Goal: Task Accomplishment & Management: Manage account settings

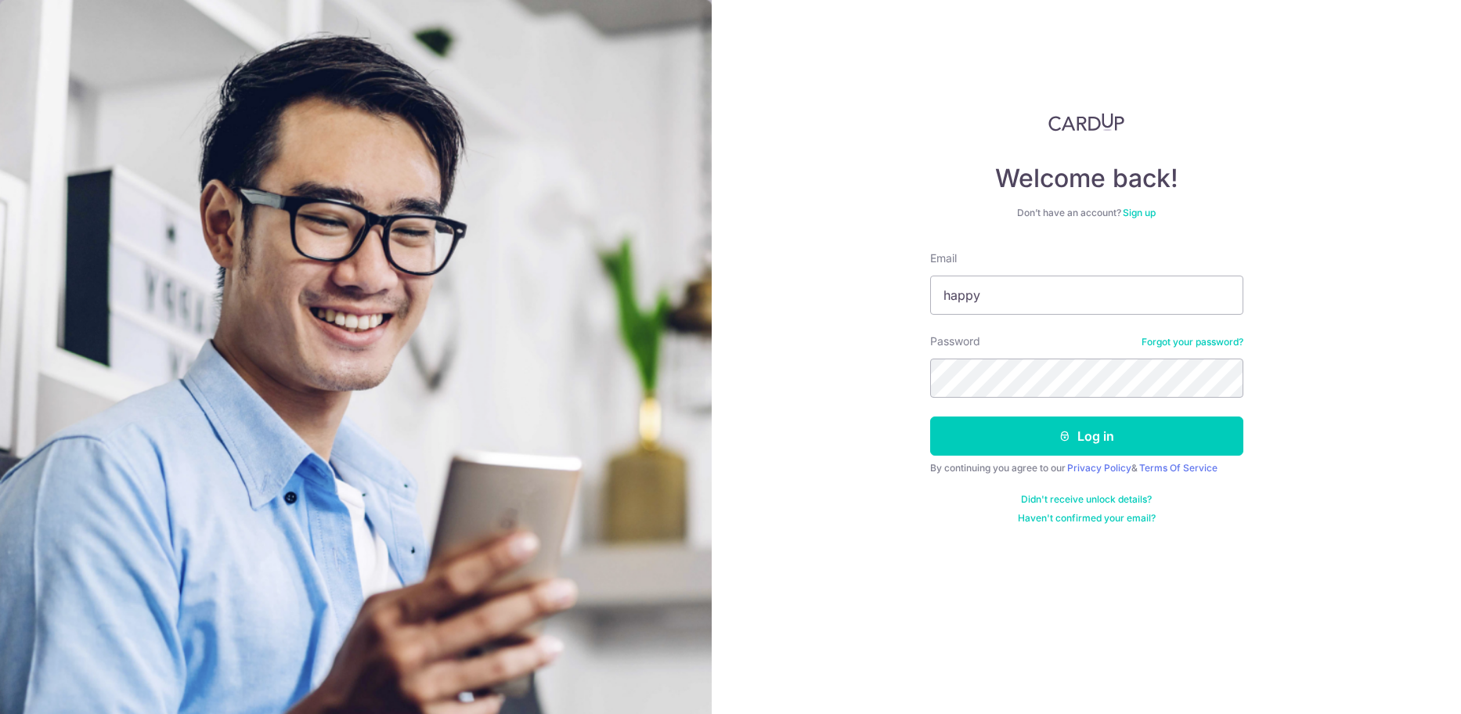
type input "[EMAIL_ADDRESS][DOMAIN_NAME]"
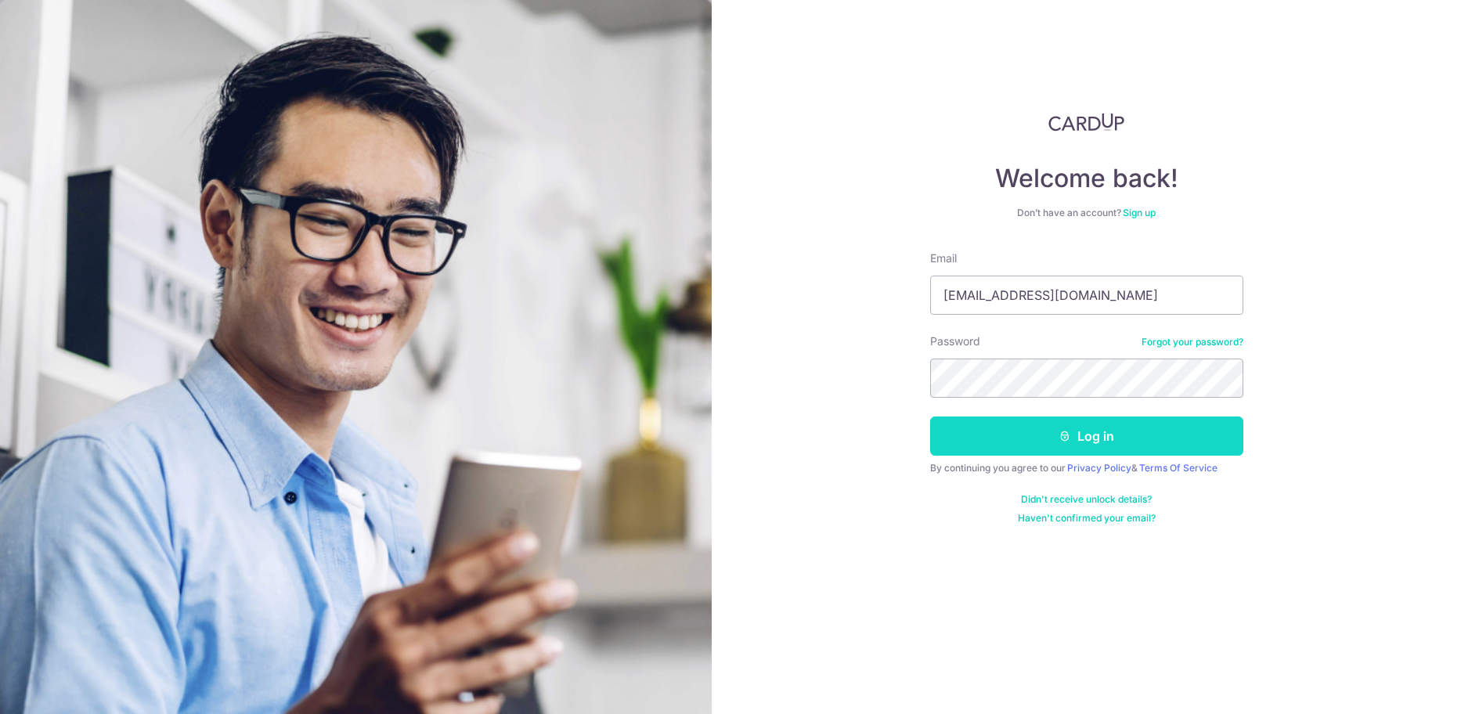
click at [1028, 433] on button "Log in" at bounding box center [1086, 436] width 313 height 39
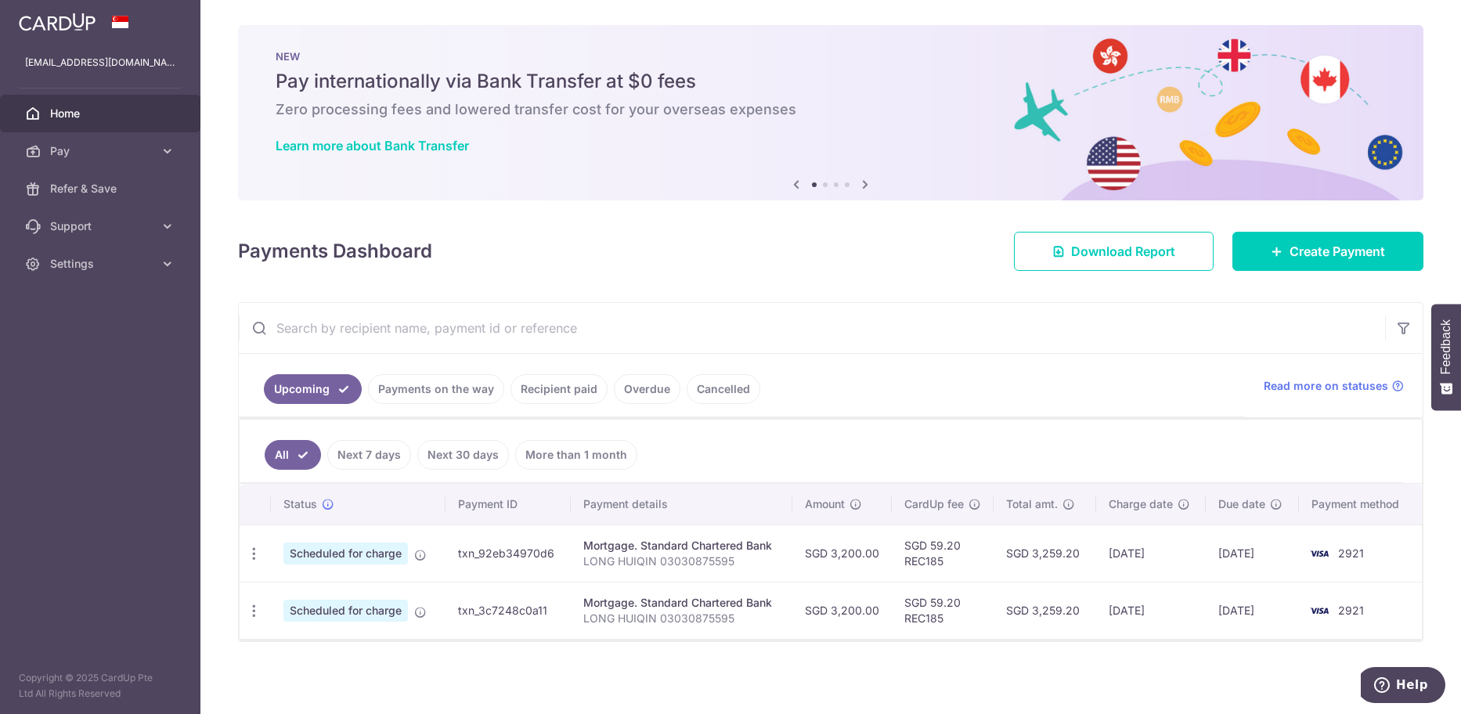
scroll to position [2, 0]
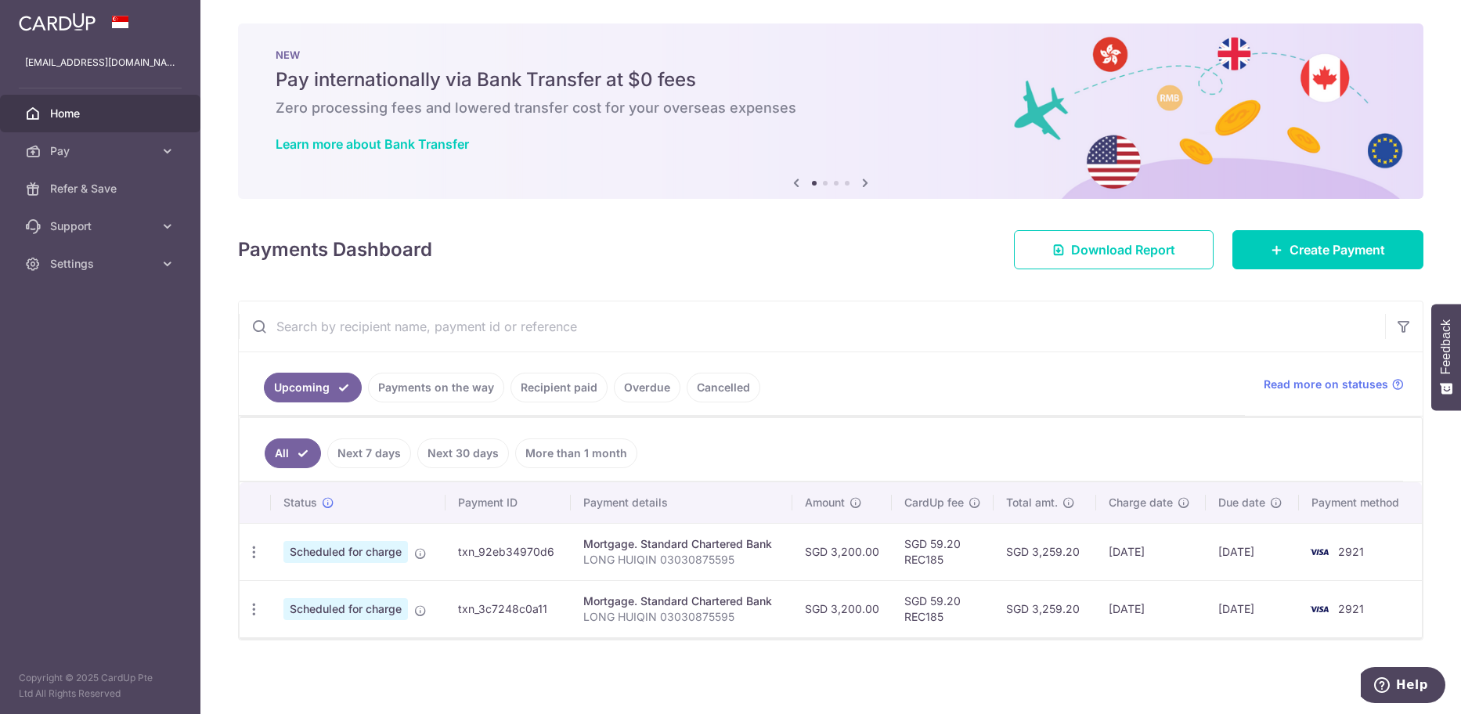
click at [764, 536] on td "Mortgage. Standard Chartered Bank LONG HUIQIN 03030875595" at bounding box center [682, 551] width 222 height 57
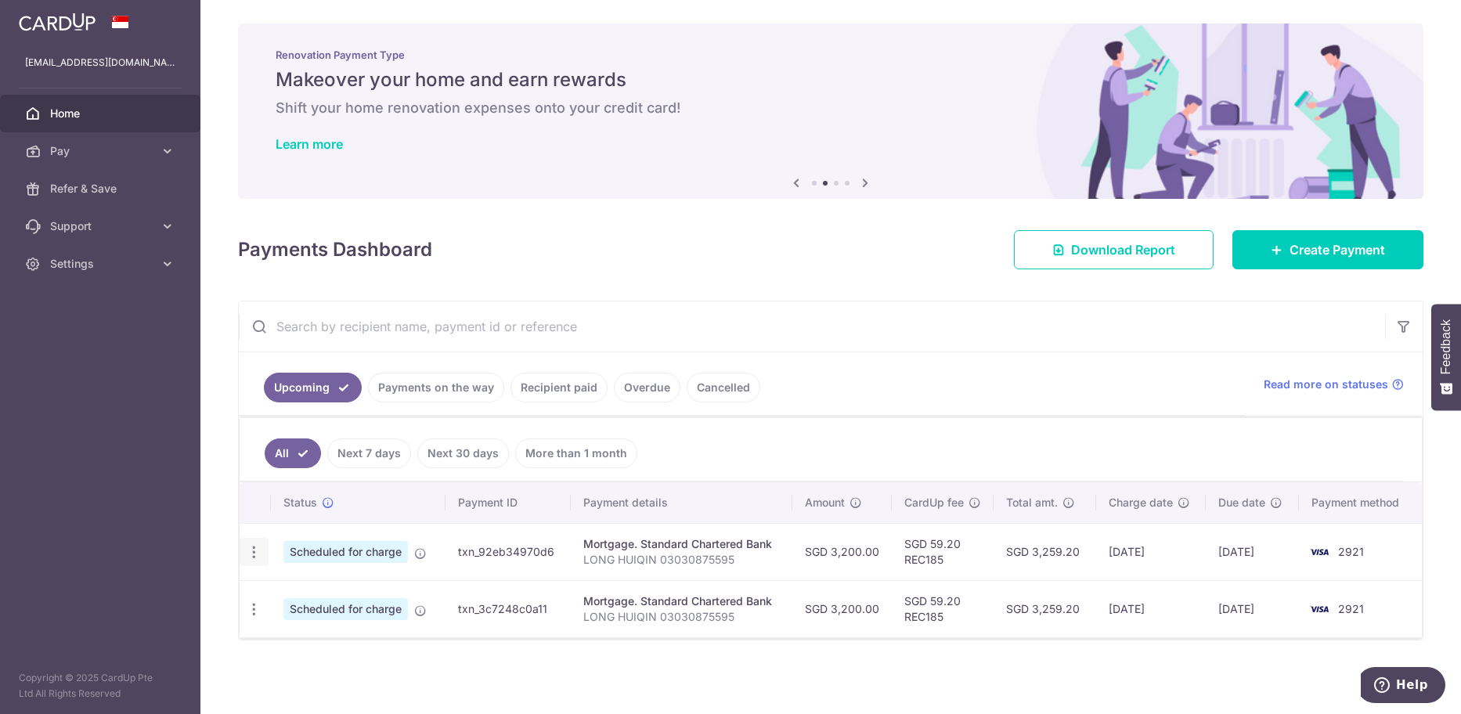
click at [251, 550] on icon "button" at bounding box center [254, 552] width 16 height 16
click at [342, 597] on span "Update payment" at bounding box center [337, 595] width 107 height 19
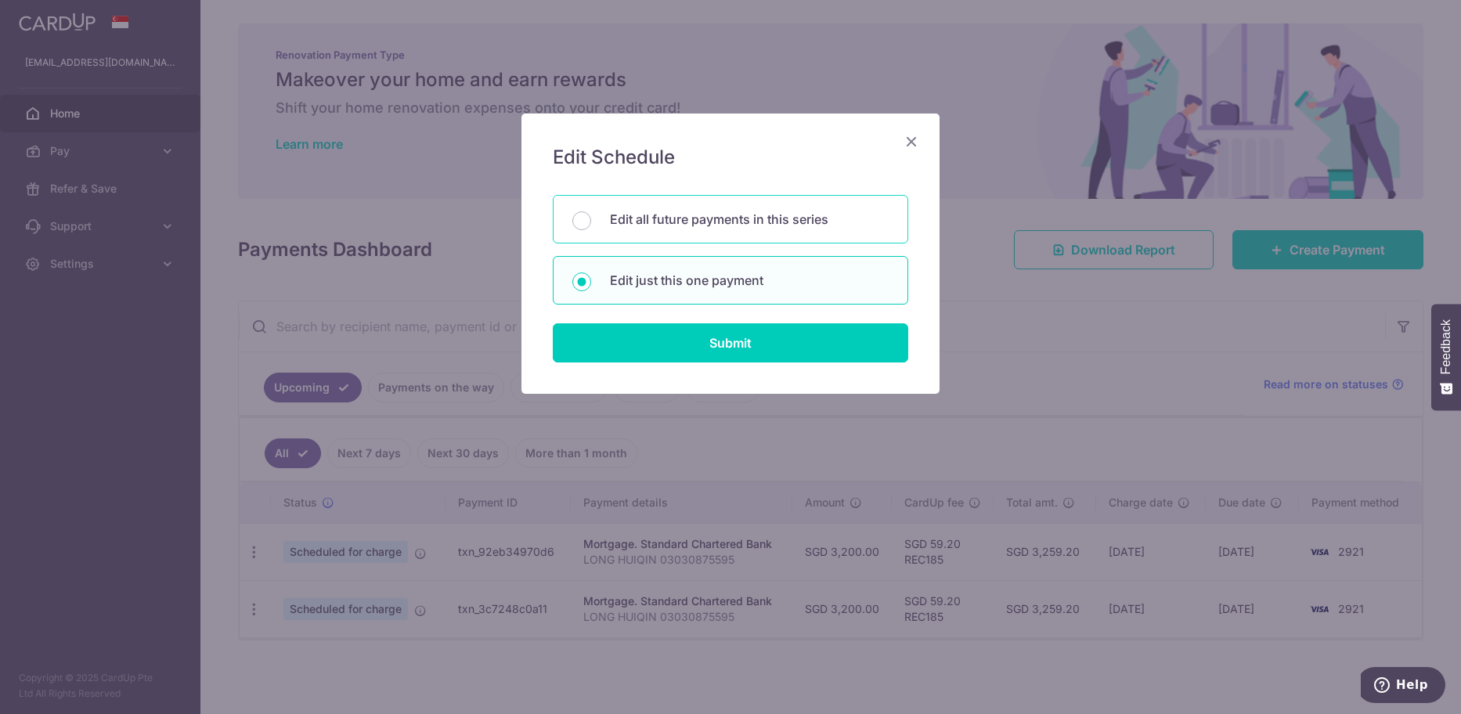
click at [728, 231] on div "Edit all future payments in this series" at bounding box center [731, 219] width 356 height 49
radio input "true"
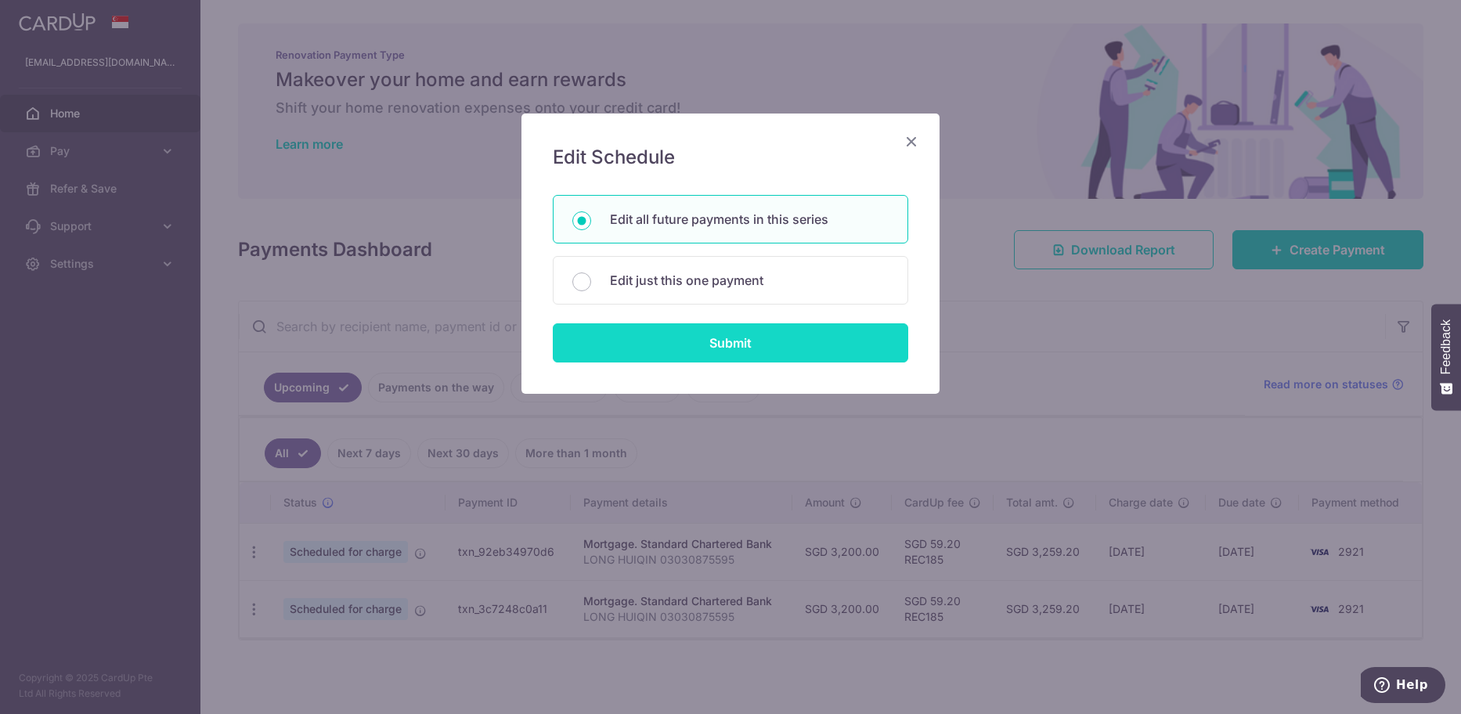
click at [699, 344] on input "Submit" at bounding box center [731, 342] width 356 height 39
radio input "true"
type input "3,200.00"
type input "LONG HUIQIN 03030875595"
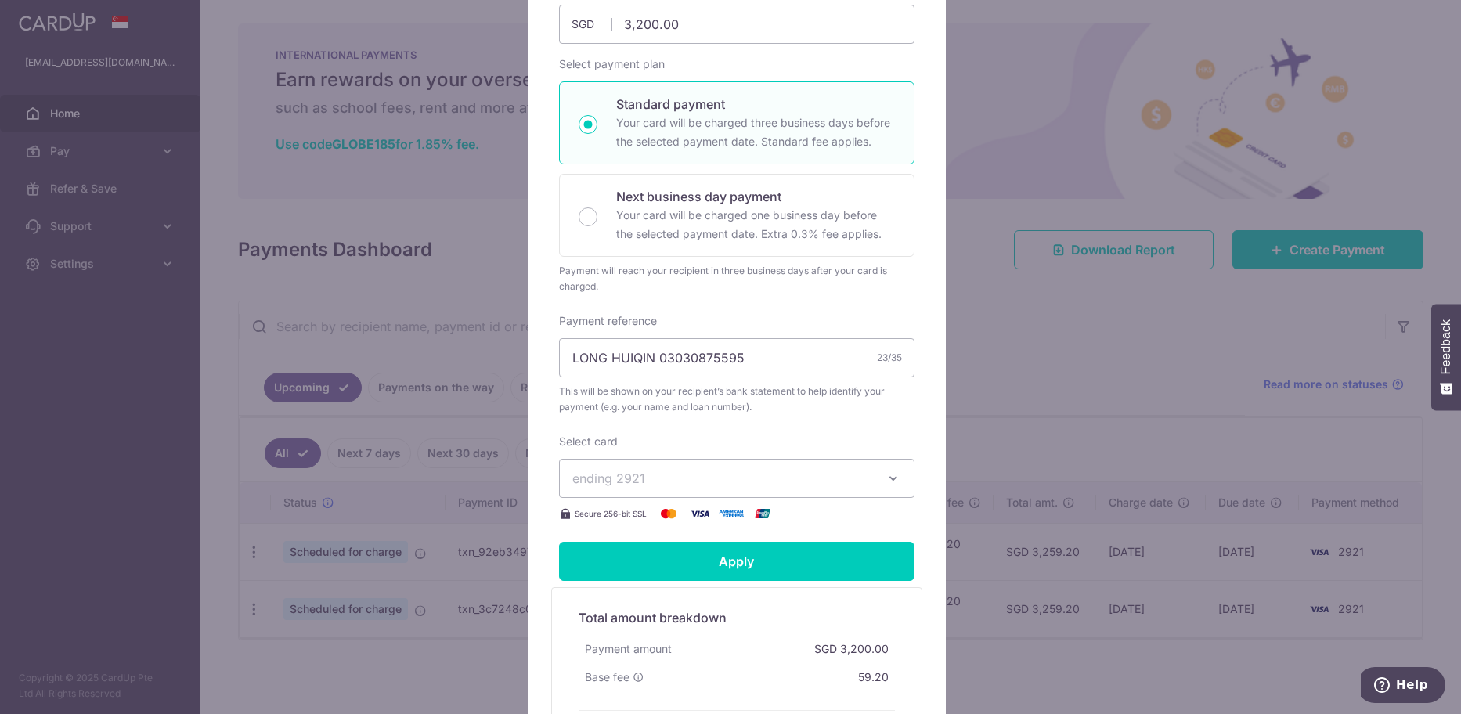
scroll to position [242, 0]
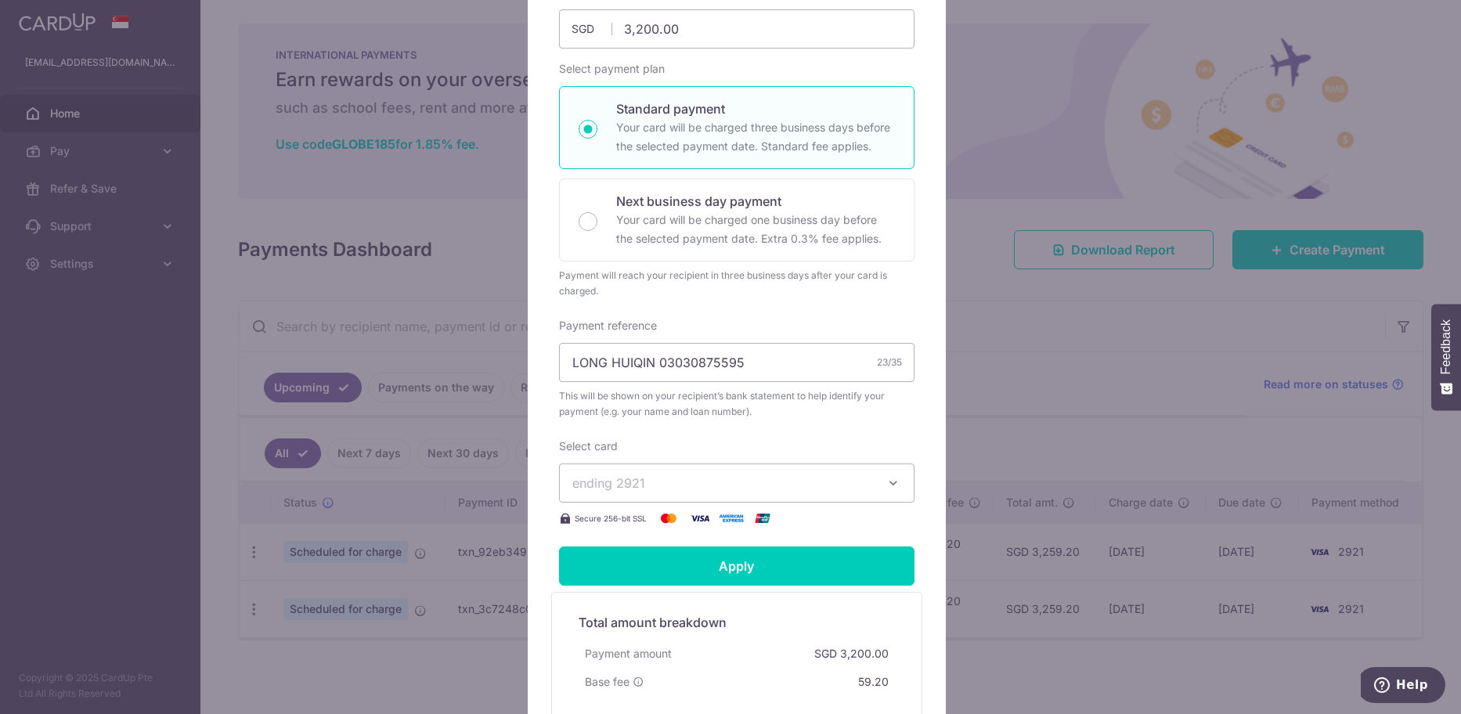
click at [863, 493] on span "ending 2921" at bounding box center [722, 483] width 301 height 19
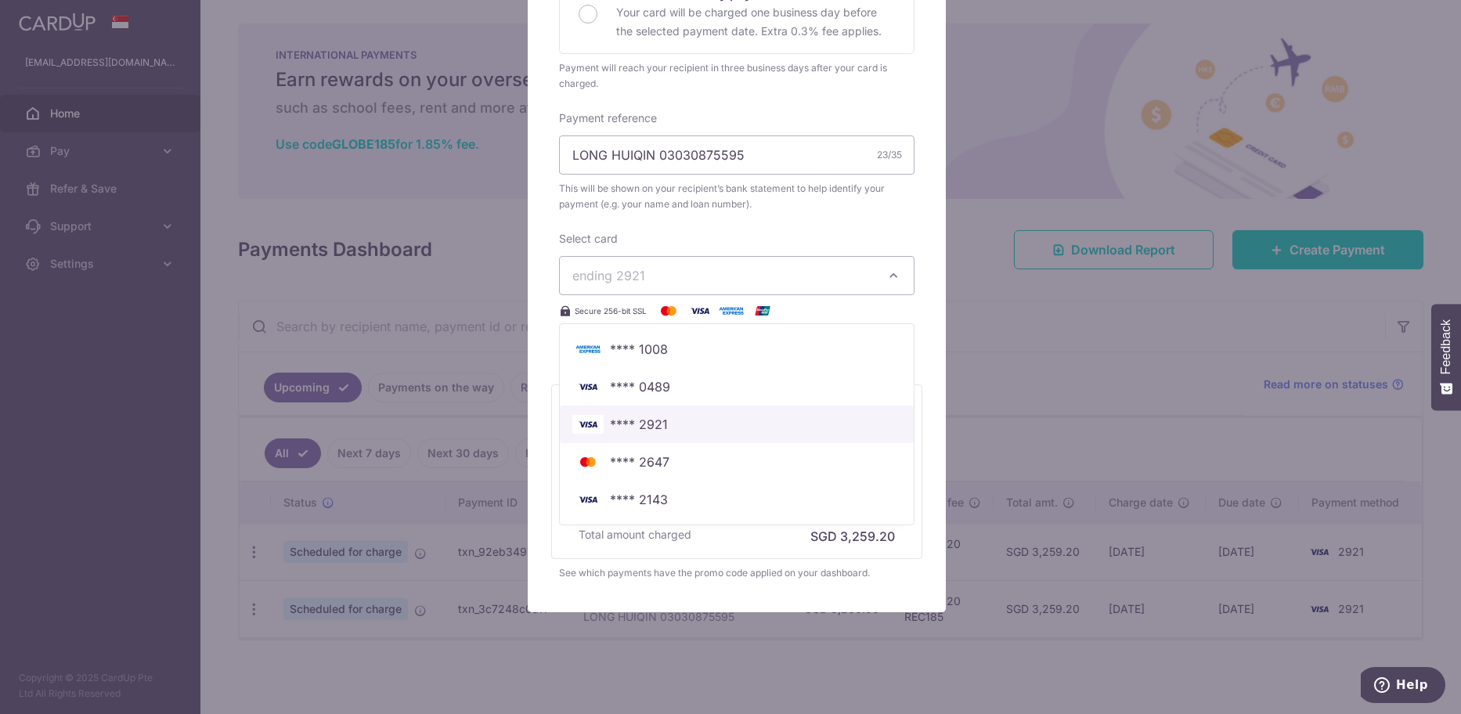
scroll to position [477, 0]
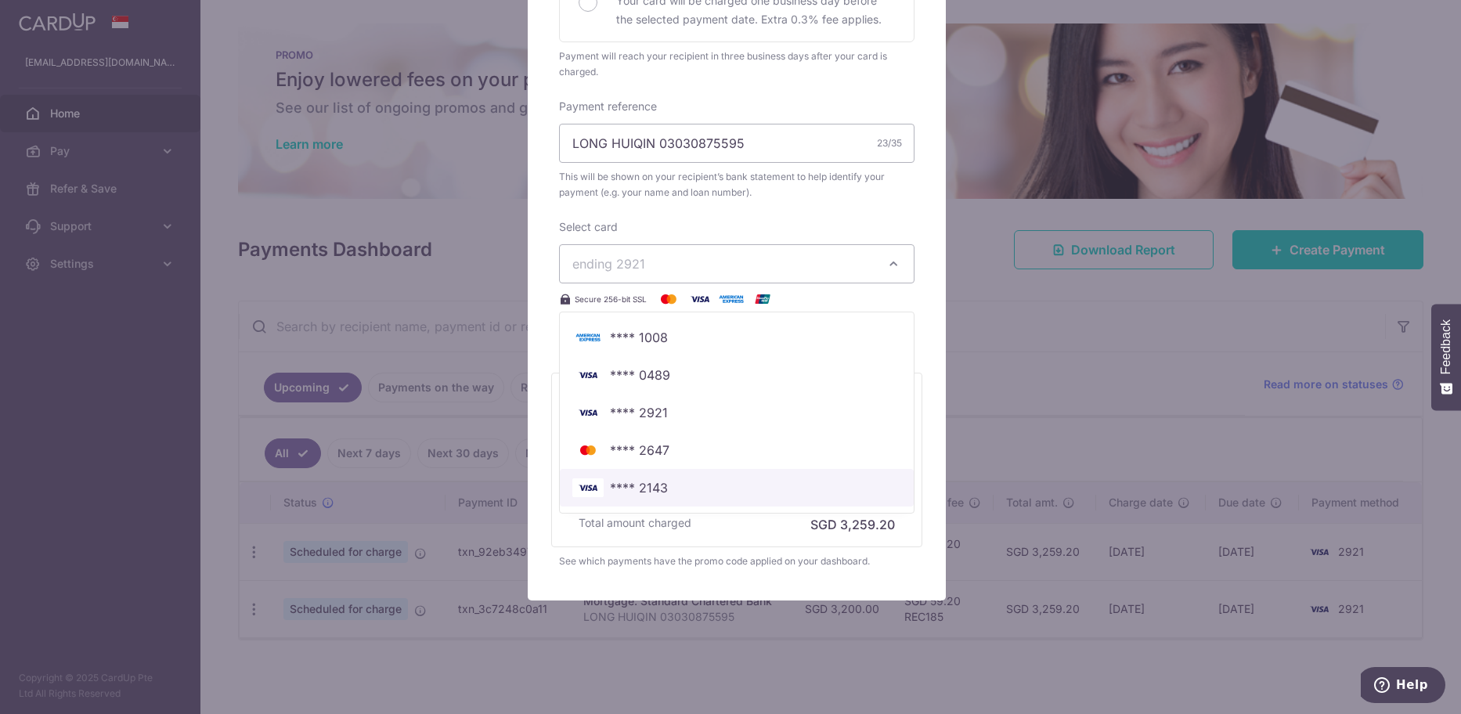
click at [660, 478] on link "**** 2143" at bounding box center [737, 488] width 354 height 38
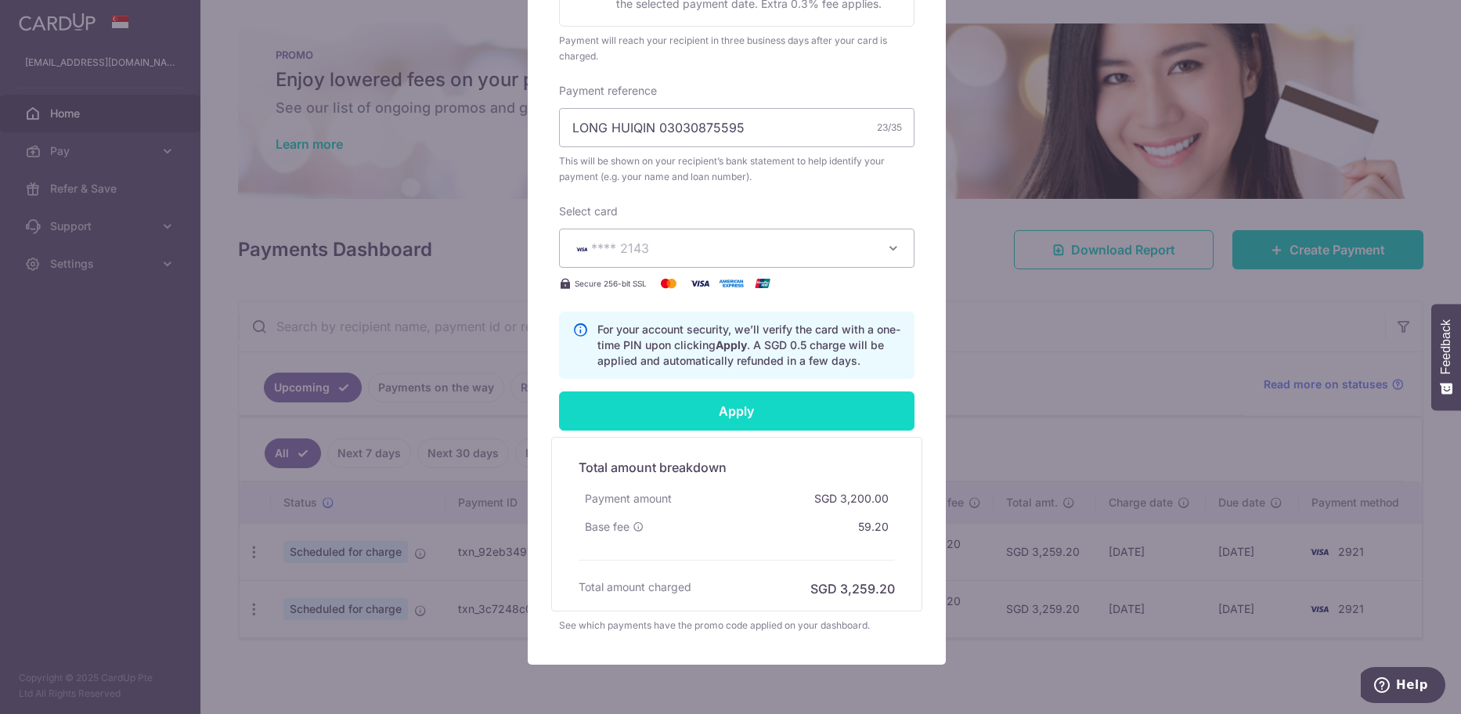
click at [765, 423] on input "Apply" at bounding box center [737, 411] width 356 height 39
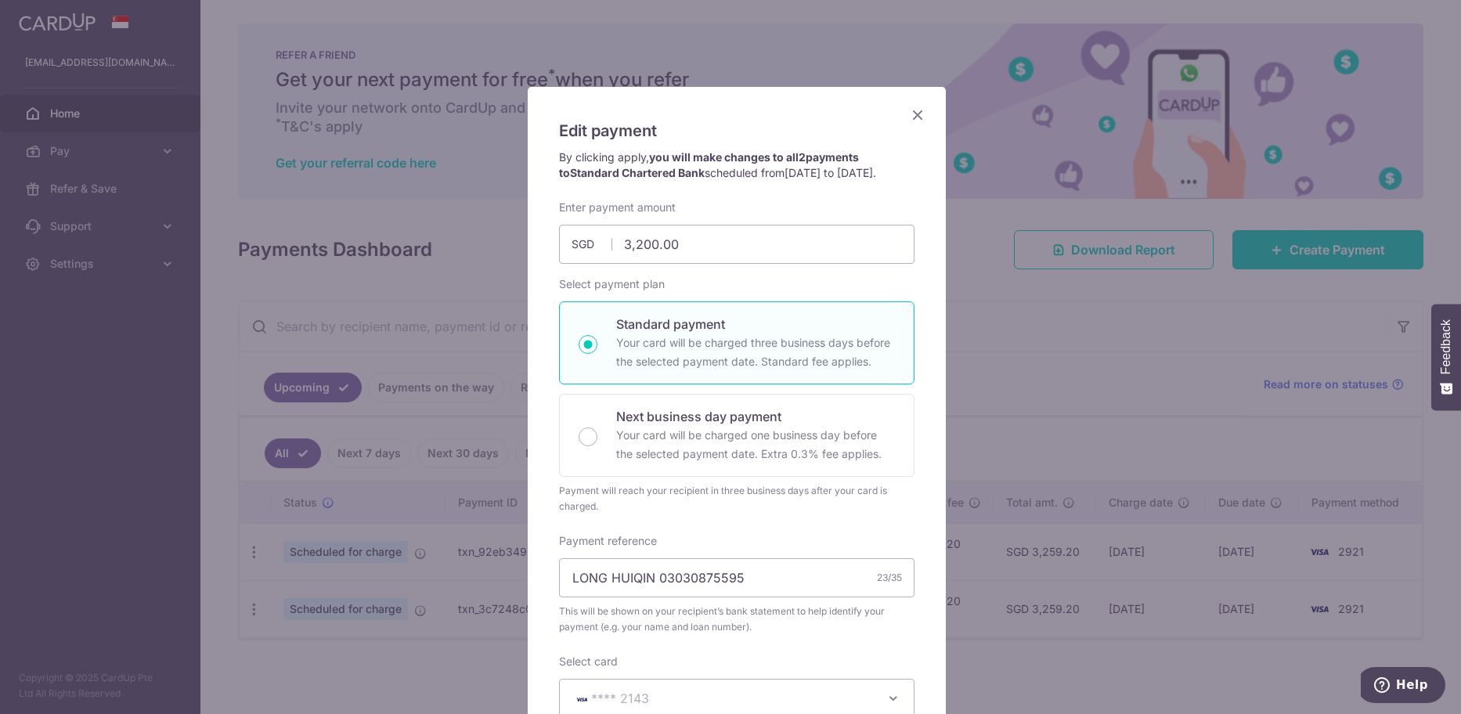
scroll to position [0, 0]
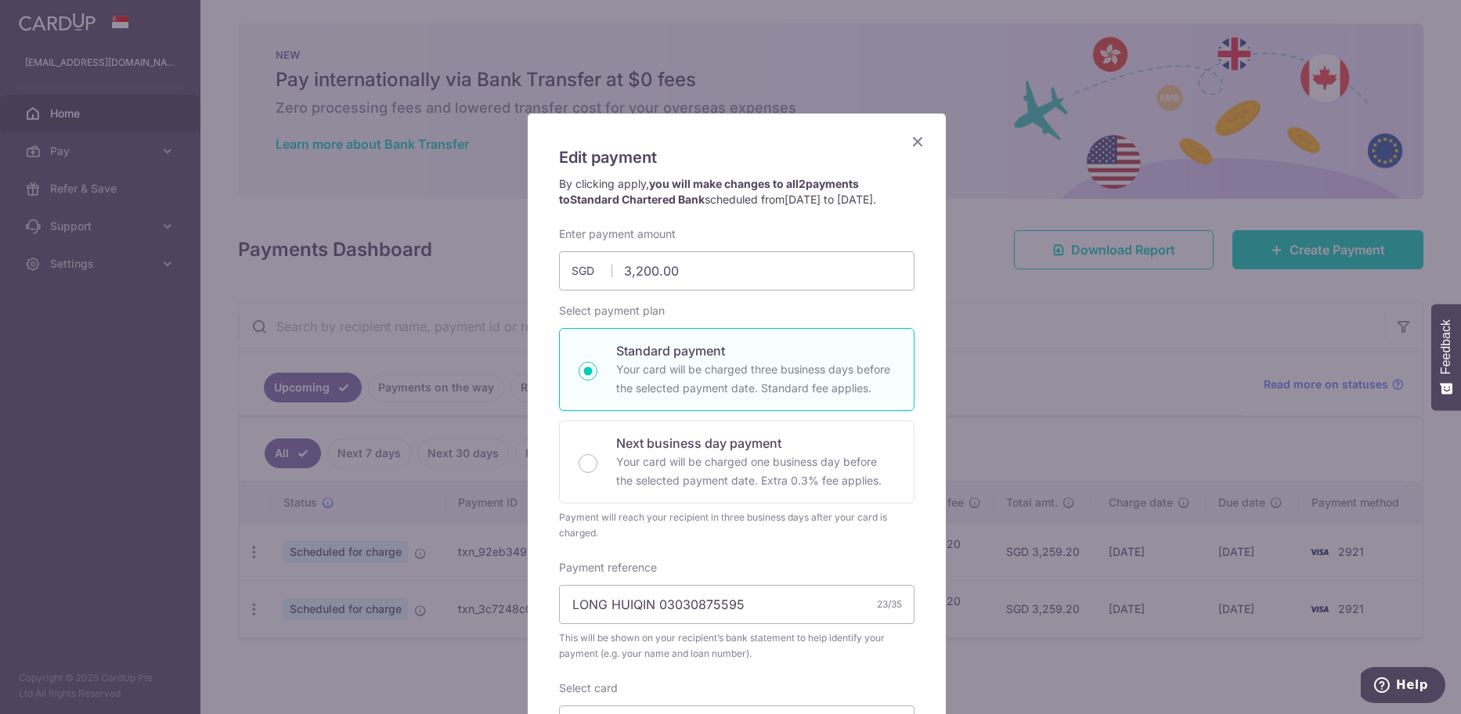
type input "Successfully Applied"
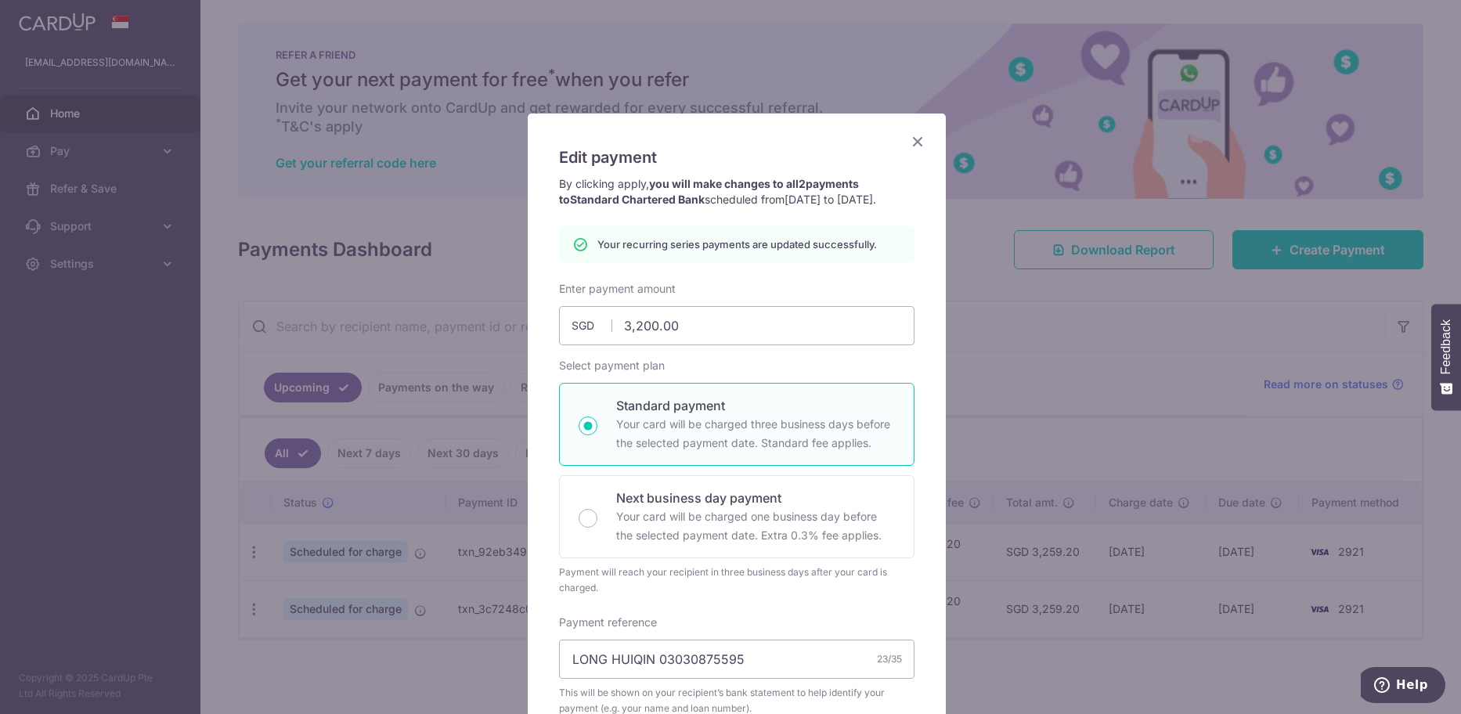
click at [912, 140] on icon "Close" at bounding box center [917, 142] width 19 height 20
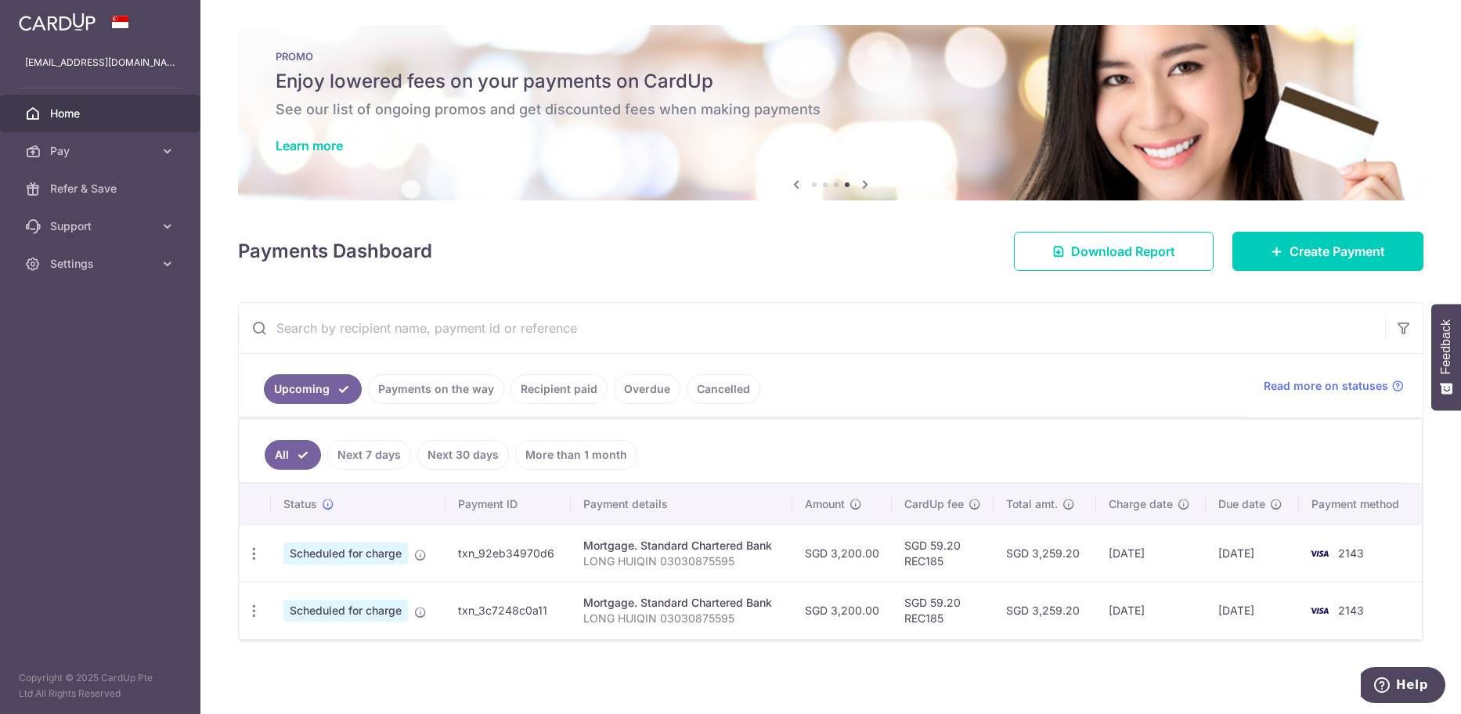
scroll to position [2, 0]
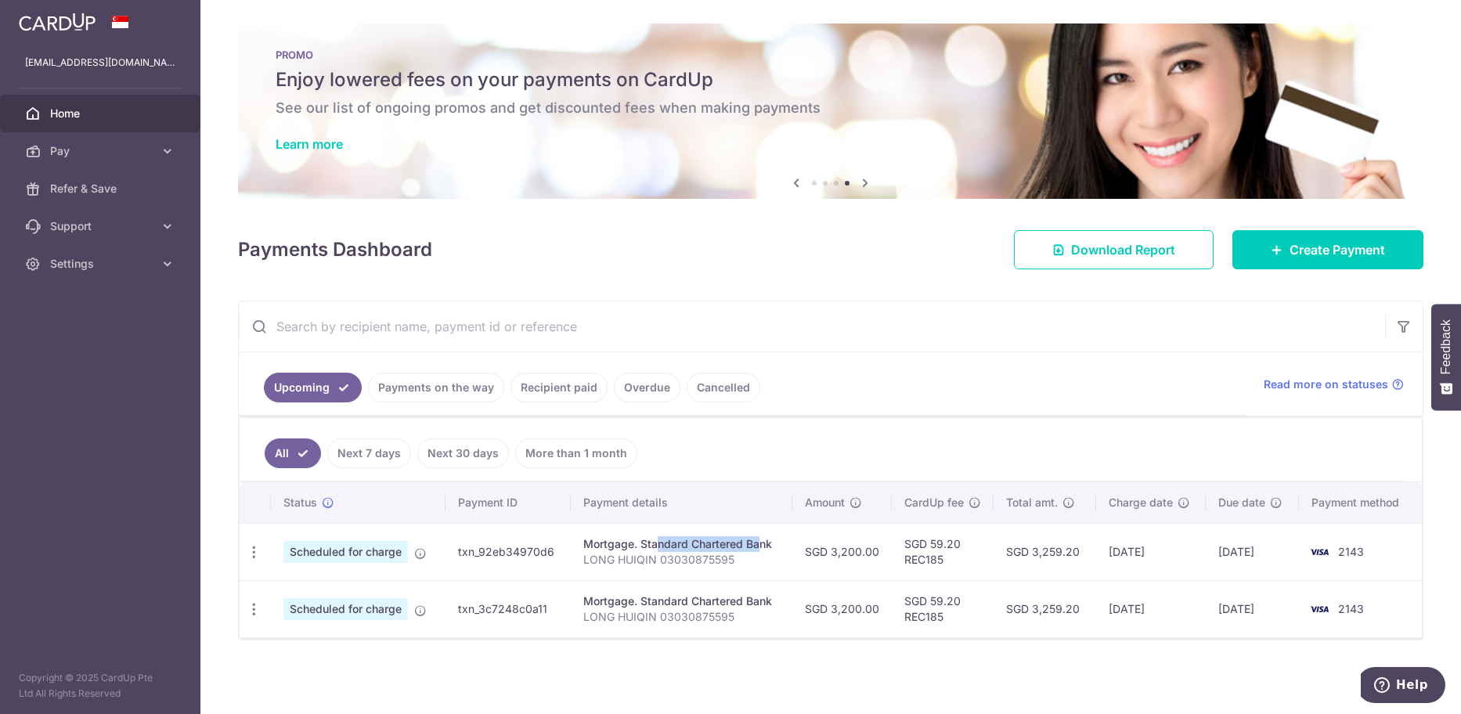
drag, startPoint x: 607, startPoint y: 543, endPoint x: 709, endPoint y: 551, distance: 102.9
click at [709, 551] on div "Mortgage. Standard Chartered Bank" at bounding box center [681, 544] width 197 height 16
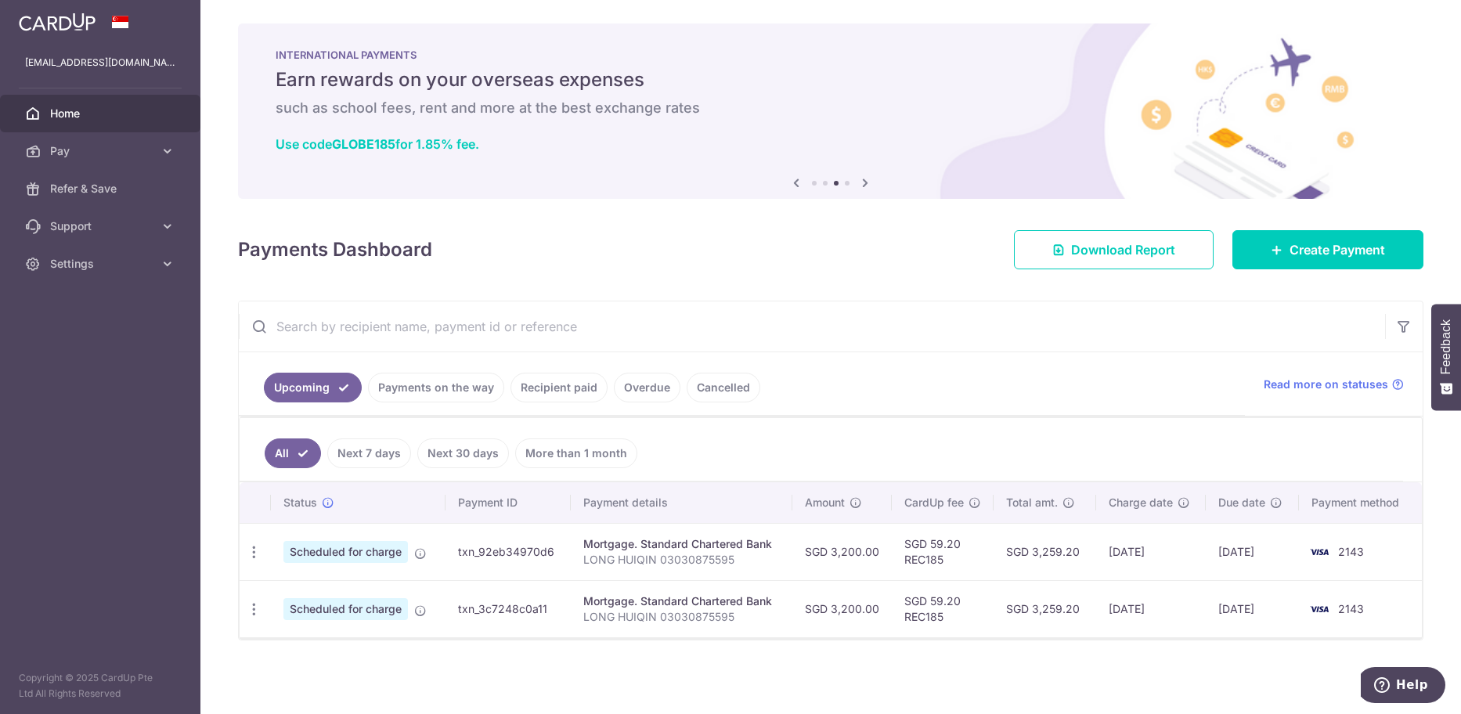
scroll to position [0, 0]
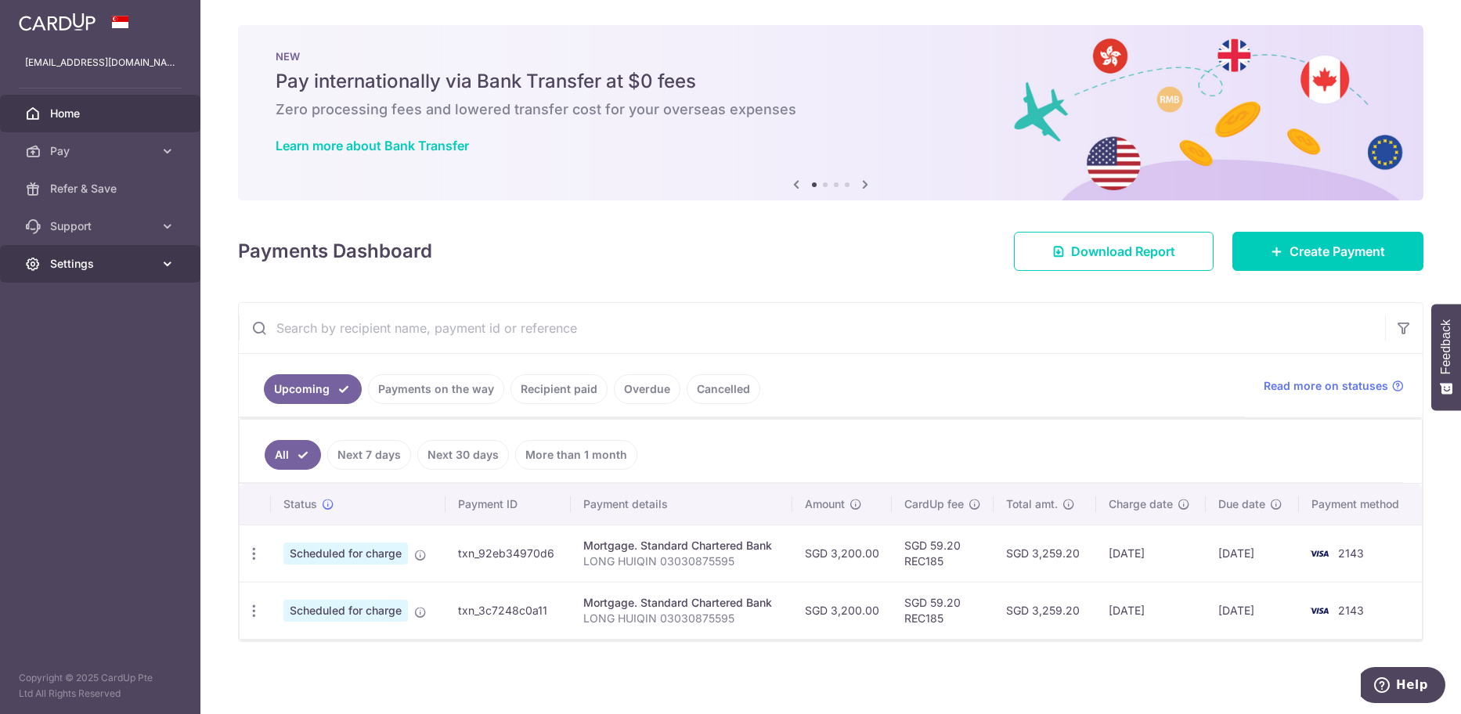
click at [120, 263] on span "Settings" at bounding box center [101, 264] width 103 height 16
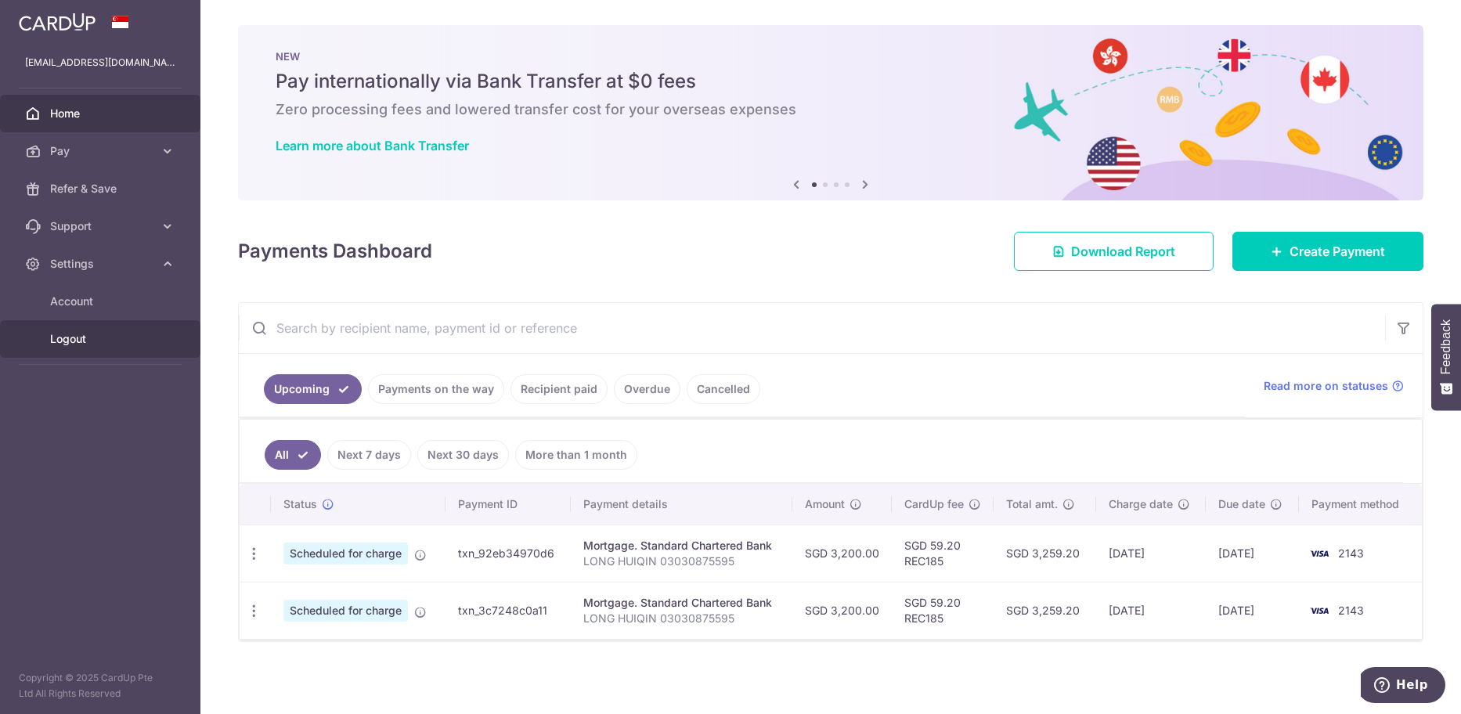
click at [67, 335] on span "Logout" at bounding box center [101, 339] width 103 height 16
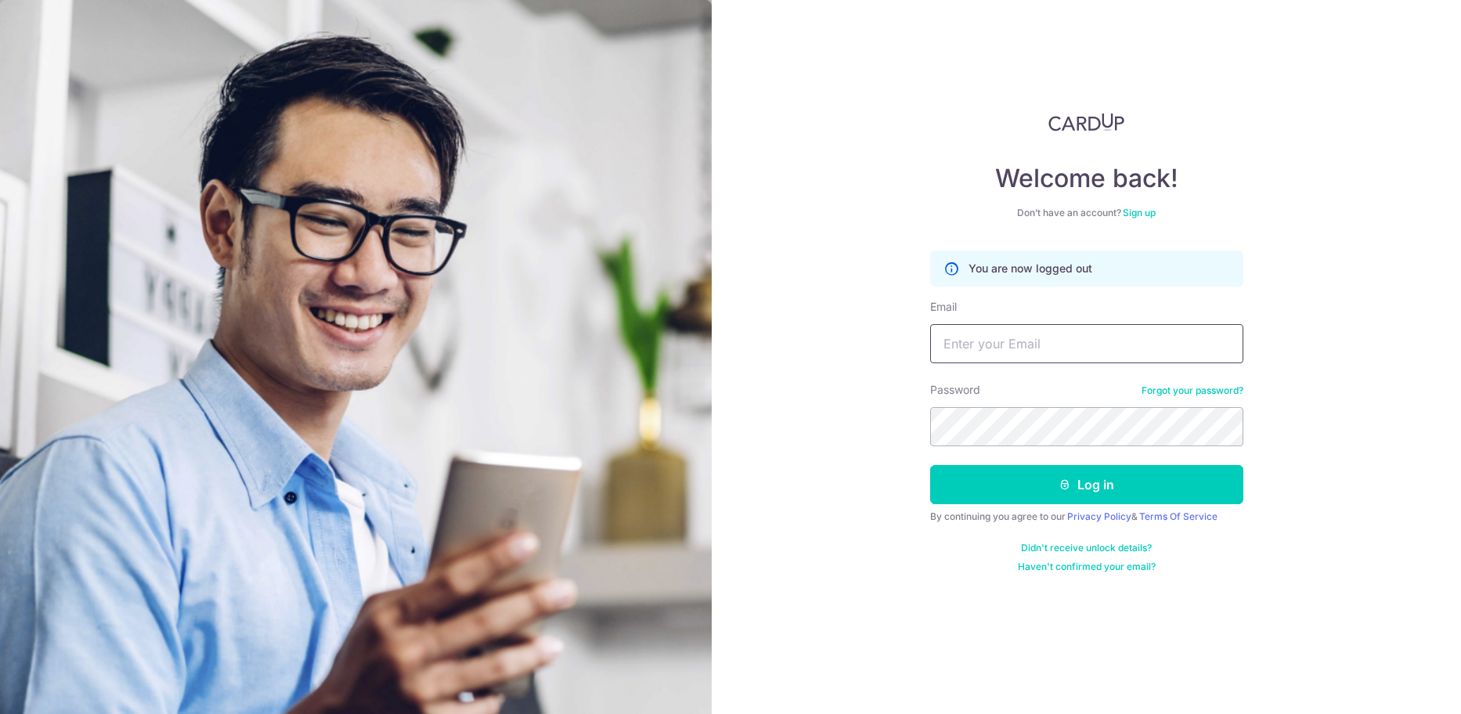
click at [970, 352] on input "Email" at bounding box center [1086, 343] width 313 height 39
click at [1095, 342] on input "Email" at bounding box center [1086, 343] width 313 height 39
type input "[EMAIL_ADDRESS][DOMAIN_NAME]"
click at [1066, 483] on icon "submit" at bounding box center [1065, 484] width 13 height 13
